Goal: Task Accomplishment & Management: Manage account settings

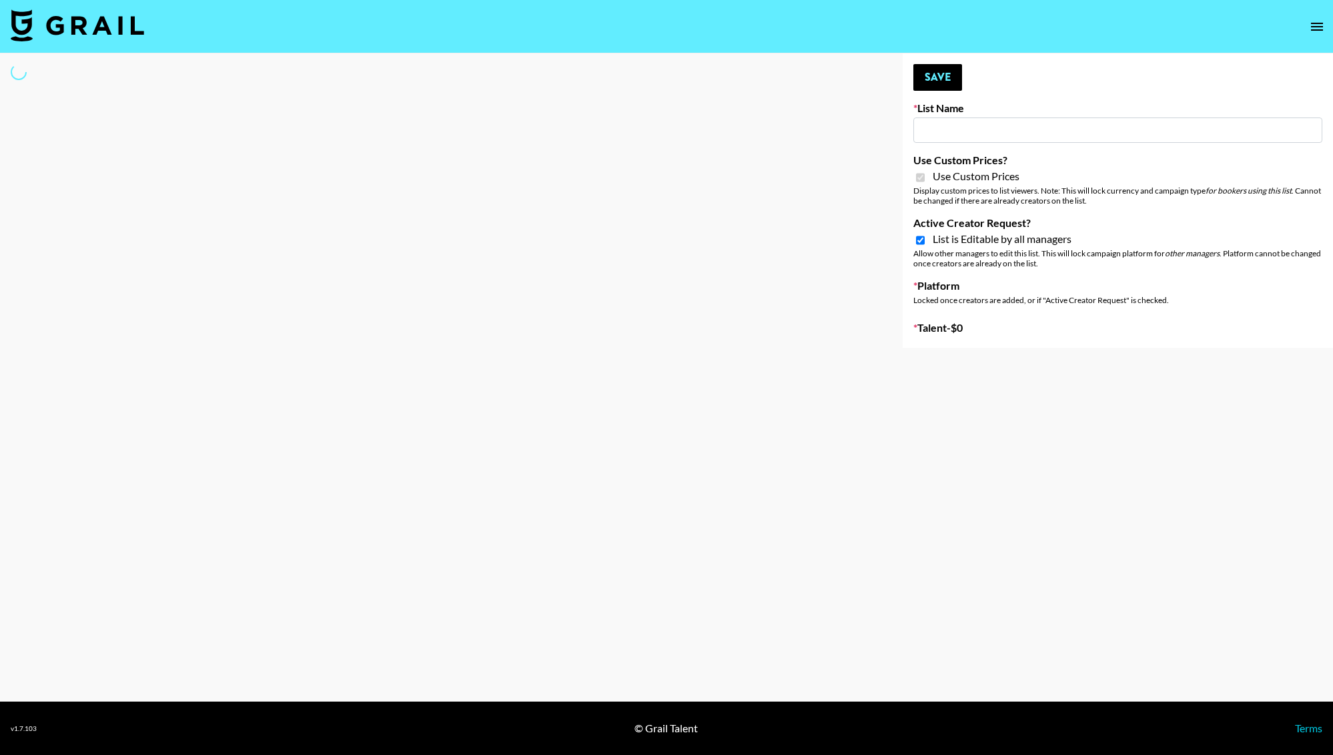
type input "[PERSON_NAME] - Relatable ([DATE])"
checkbox input "true"
select select "Brand"
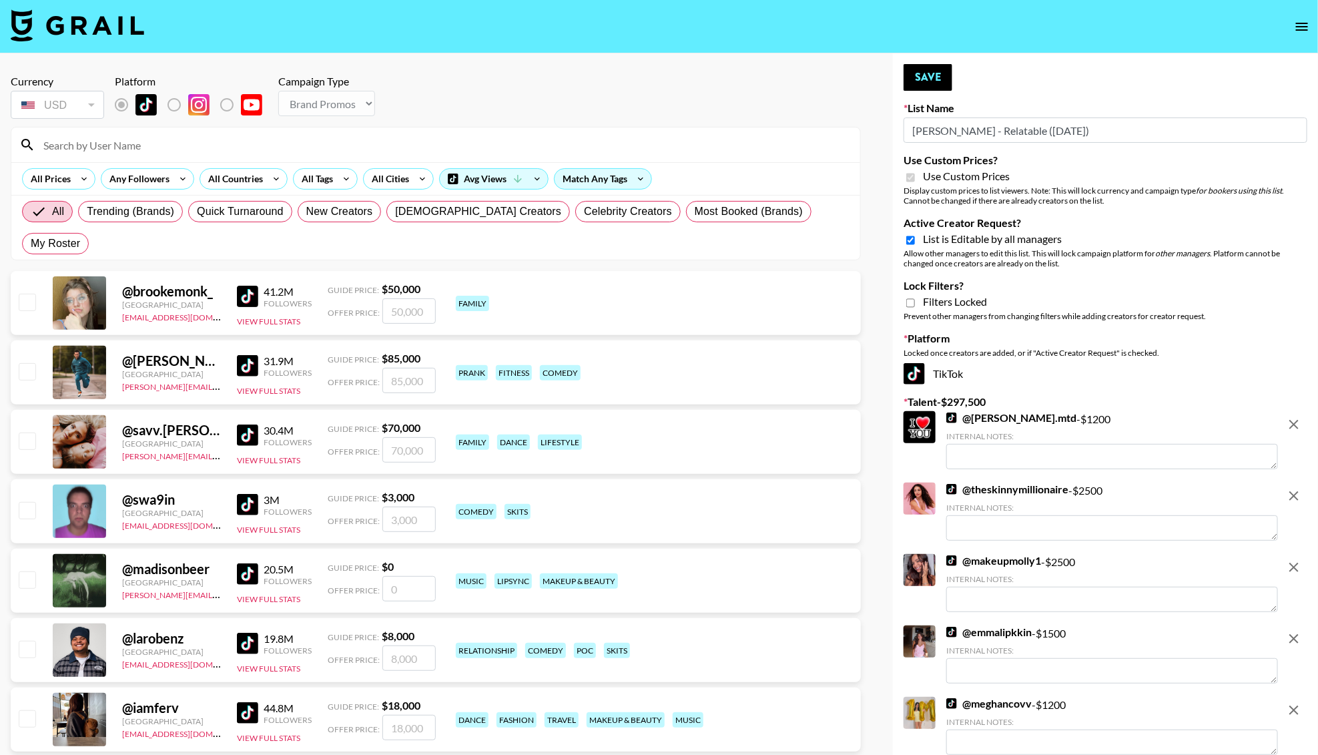
click at [113, 144] on input at bounding box center [443, 144] width 817 height 21
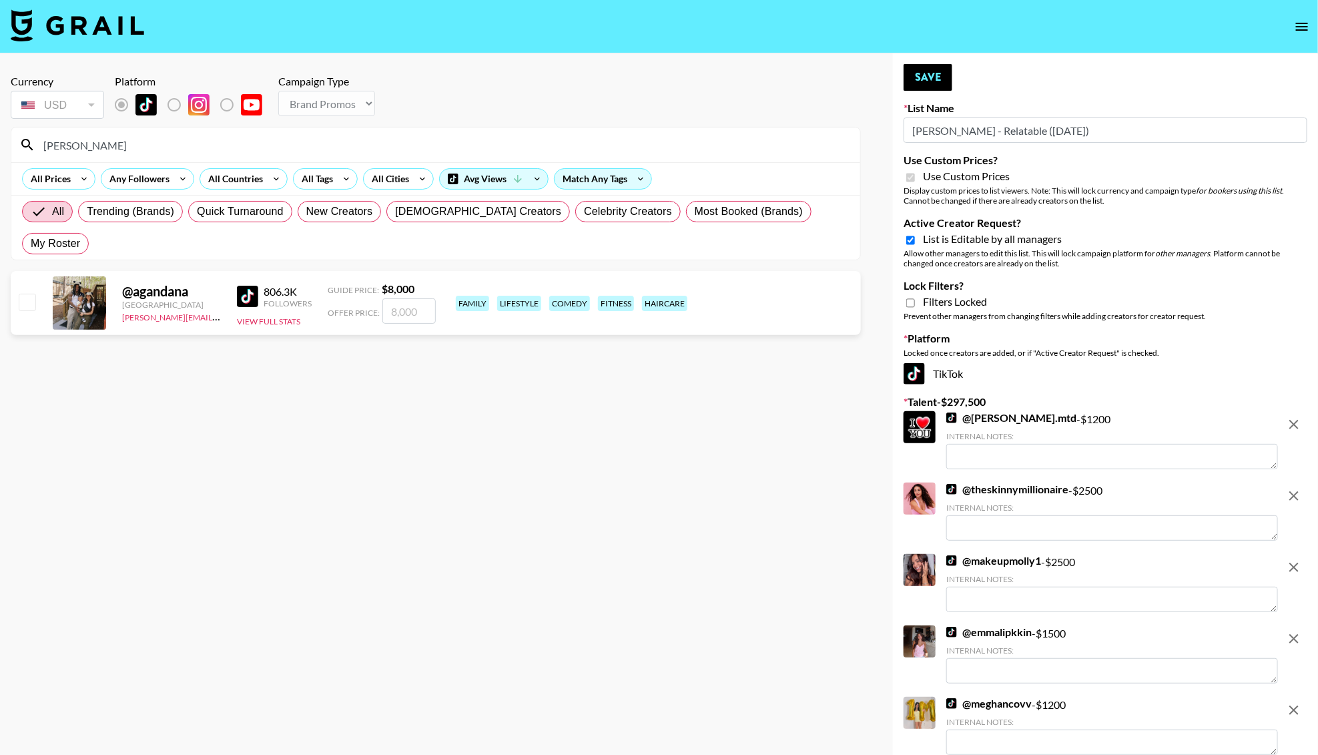
type input "[PERSON_NAME]"
click at [425, 298] on input "number" at bounding box center [408, 310] width 53 height 25
type input "3"
checkbox input "true"
type input "3000"
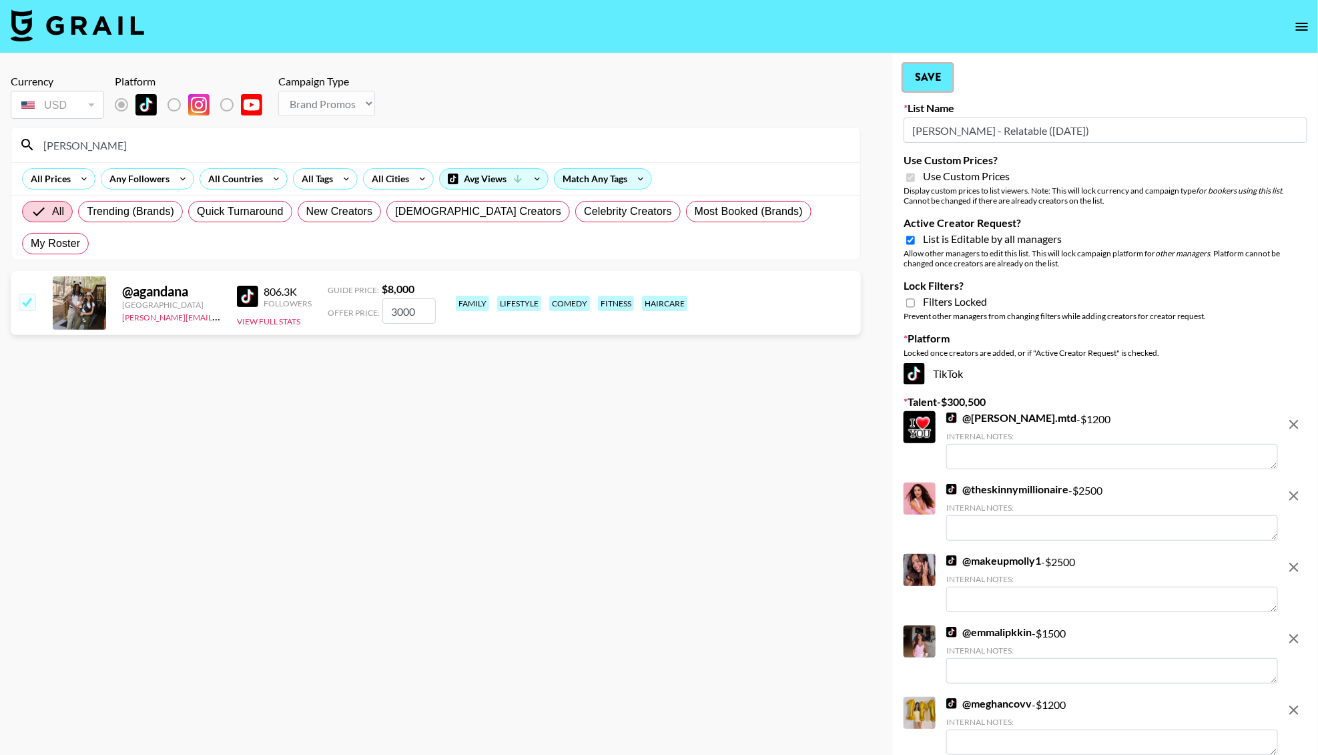
click at [931, 70] on button "Save" at bounding box center [928, 77] width 49 height 27
